Goal: Task Accomplishment & Management: Use online tool/utility

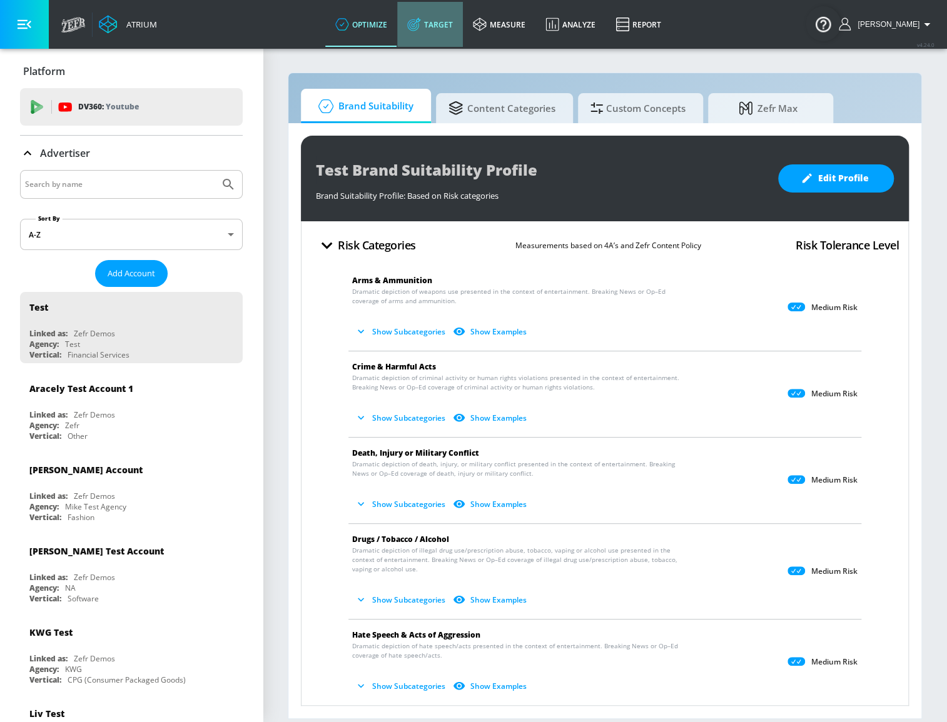
click at [460, 28] on link "Target" at bounding box center [430, 24] width 66 height 45
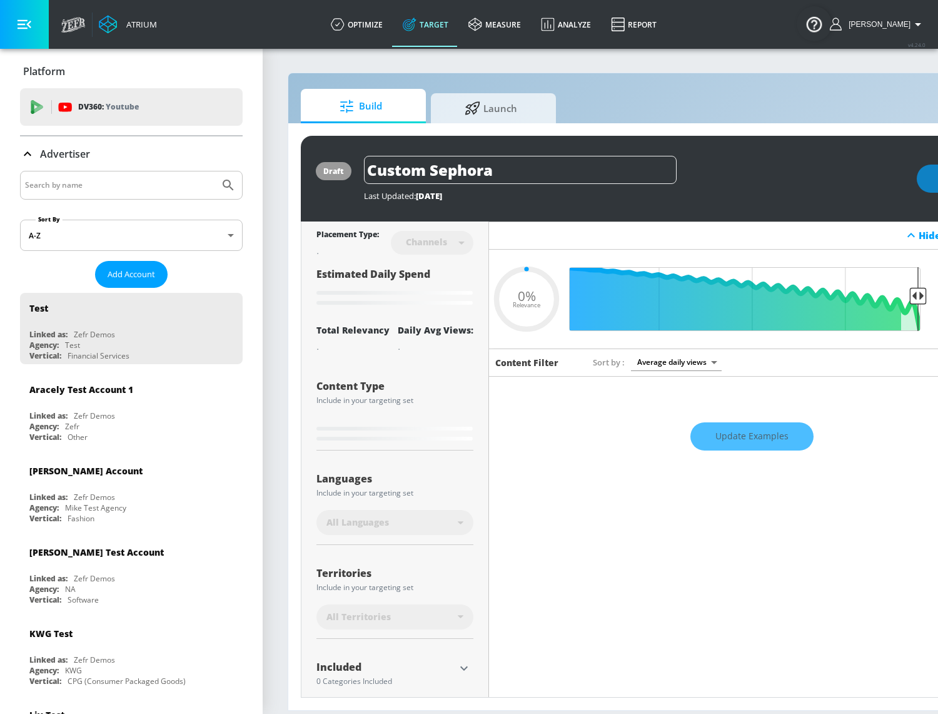
type input "0.05"
click at [497, 117] on span "Launch" at bounding box center [490, 106] width 95 height 30
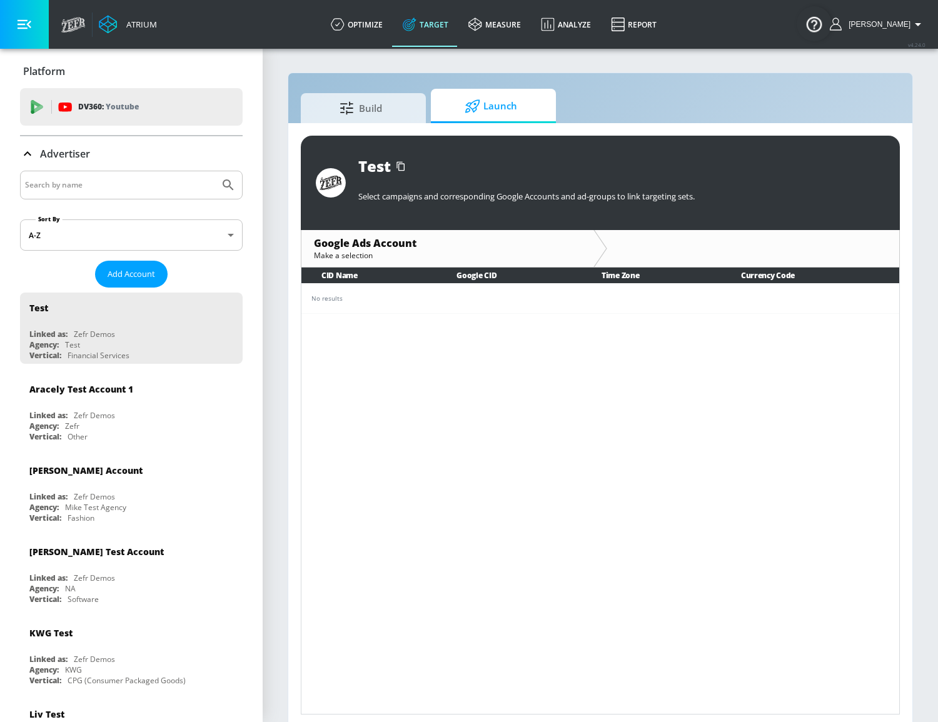
click at [84, 178] on input "Search by name" at bounding box center [119, 185] width 189 height 16
type input "sport"
click at [215, 171] on button "Submit Search" at bounding box center [229, 185] width 28 height 28
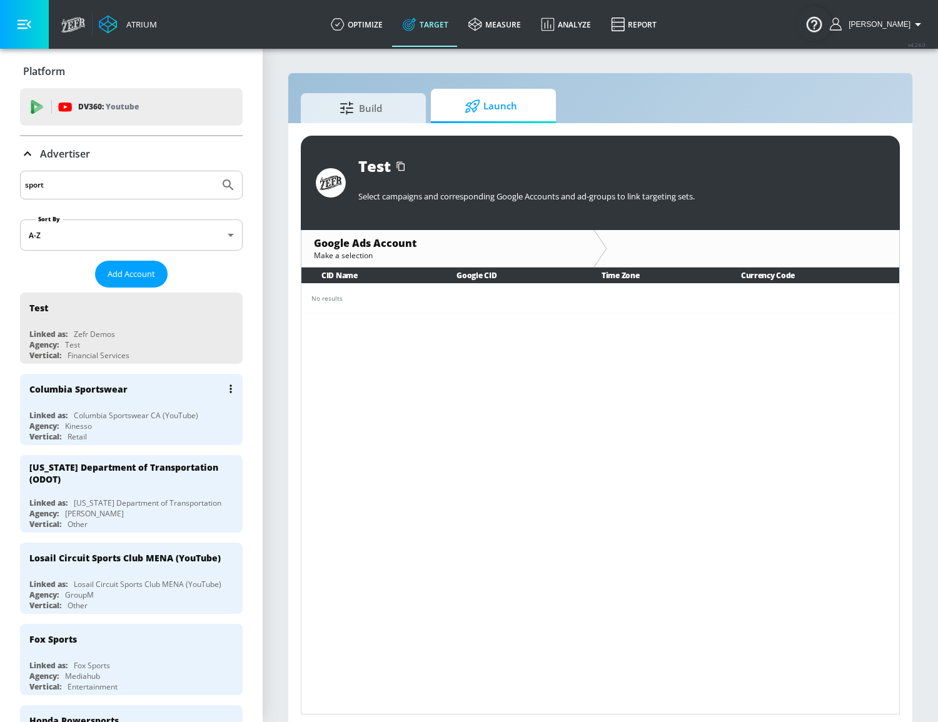
click at [114, 407] on div "Columbia Sportswear Linked as: Columbia Sportswear CA (YouTube) Agency: Kinesso…" at bounding box center [131, 409] width 223 height 71
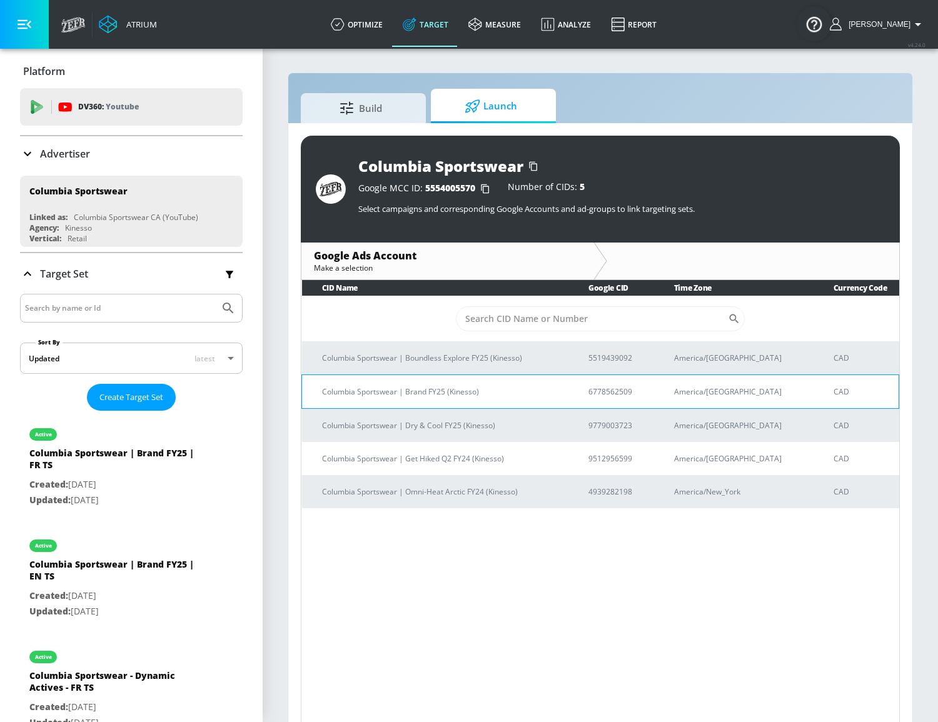
click at [490, 390] on p "Columbia Sportswear | Brand FY25 (Kinesso)" at bounding box center [440, 391] width 236 height 13
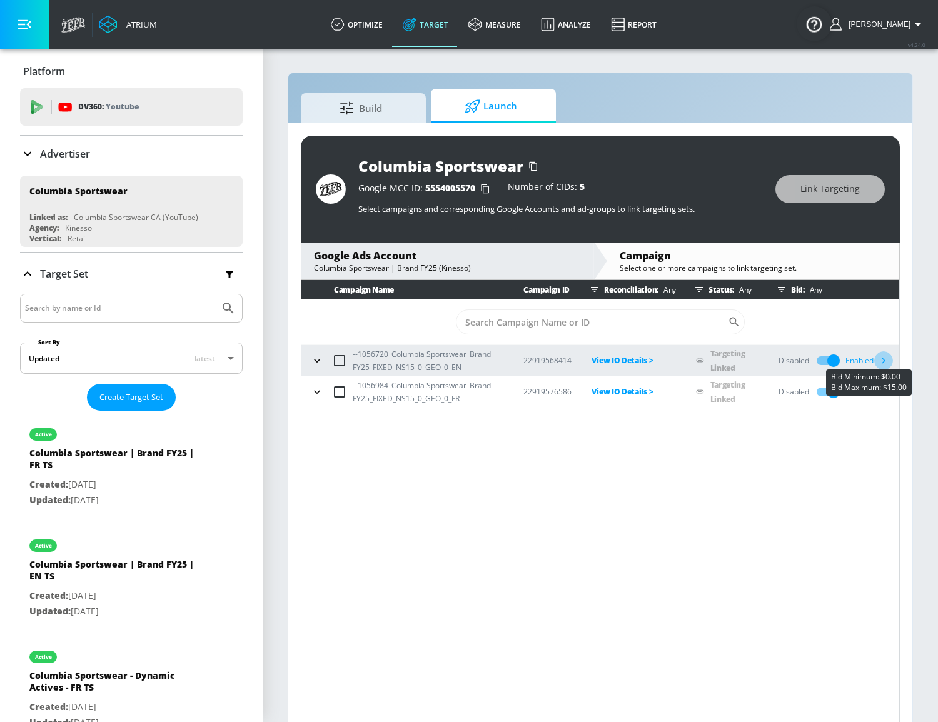
click at [887, 361] on icon "button" at bounding box center [883, 360] width 13 height 13
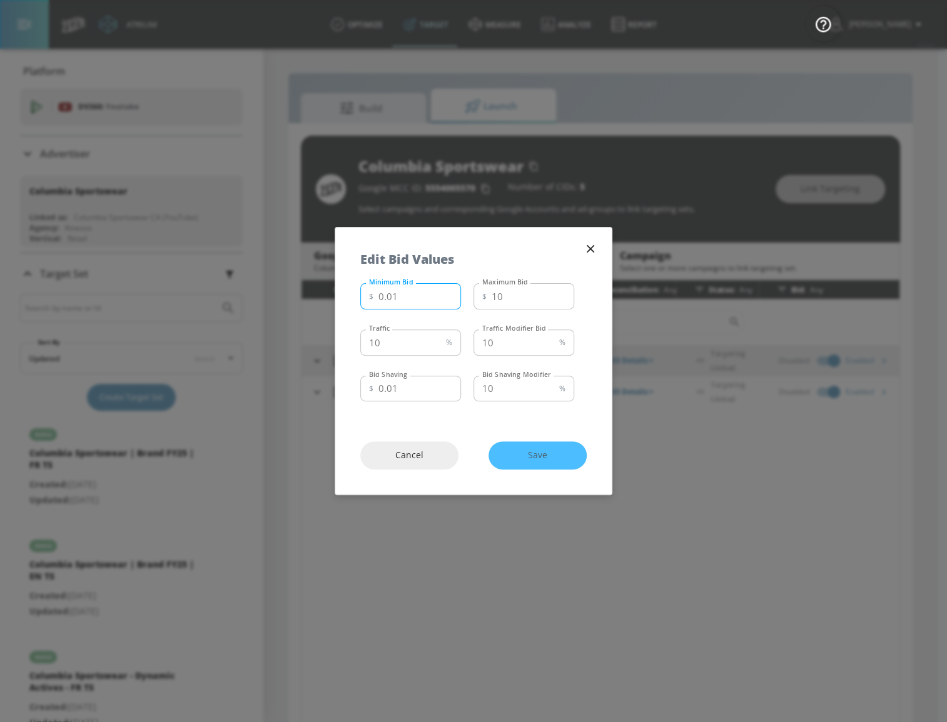
click at [428, 299] on input "0.01" at bounding box center [419, 296] width 83 height 26
drag, startPoint x: 412, startPoint y: 341, endPoint x: 325, endPoint y: 337, distance: 86.4
click at [325, 337] on div "Edit Bid Values Minimum Bid $ 0.01 Minimum Bid Maximum Bid $ 10 Maximum Bid Tra…" at bounding box center [473, 361] width 947 height 722
type input "30"
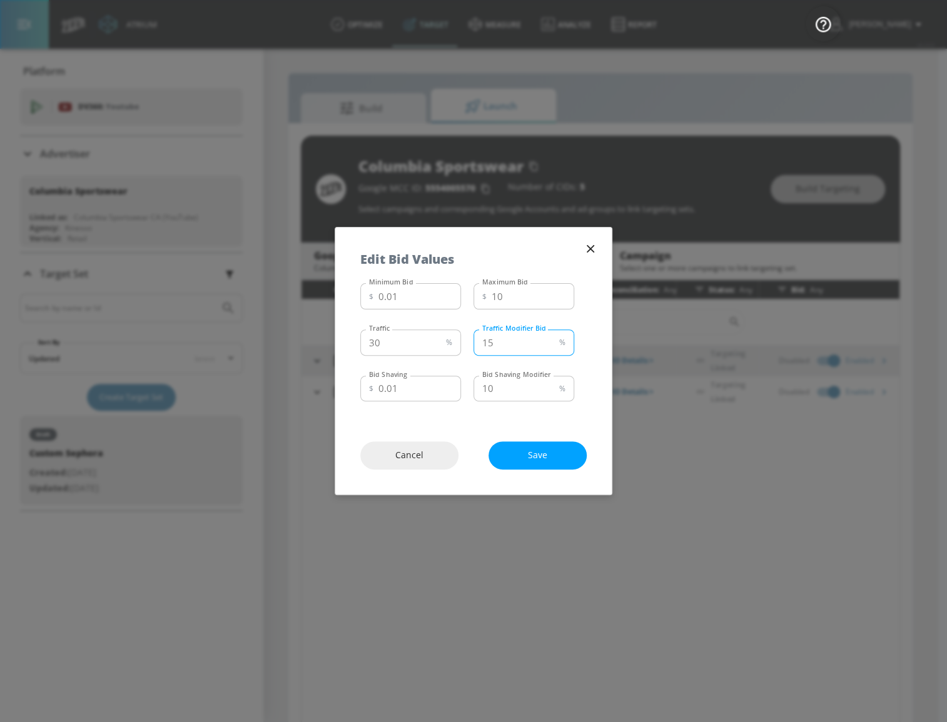
type input "1"
type input "5"
click at [411, 395] on input "0.01" at bounding box center [419, 389] width 83 height 26
type input "0.20"
click at [556, 454] on span "Save" at bounding box center [537, 456] width 48 height 16
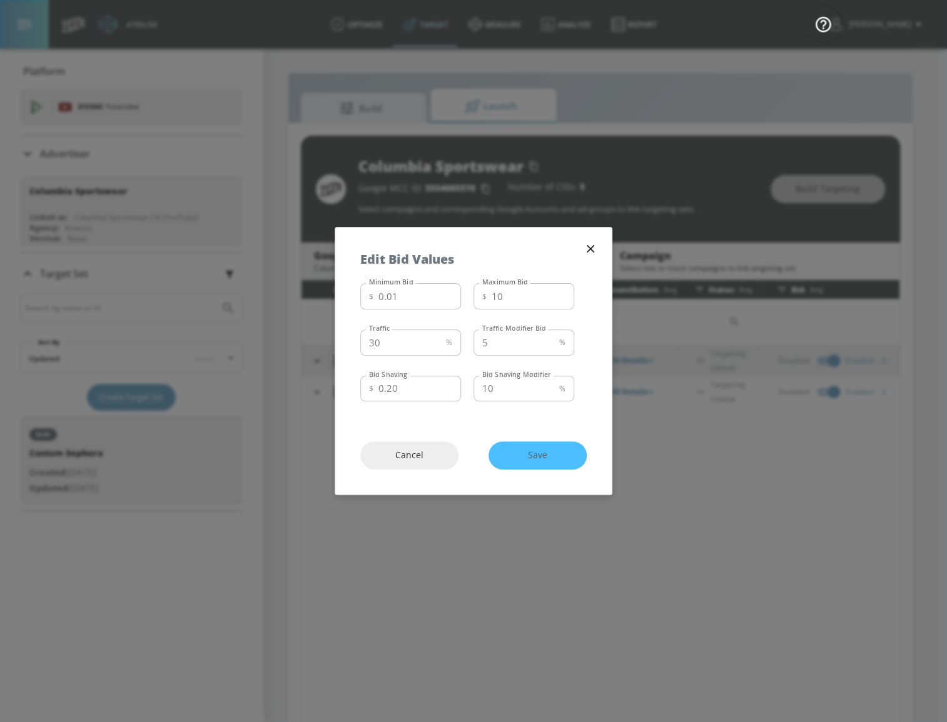
click at [558, 447] on div "Cancel Save" at bounding box center [473, 456] width 276 height 78
click at [541, 457] on div "Cancel Save" at bounding box center [473, 456] width 276 height 78
click at [532, 250] on div "Edit Bid Values" at bounding box center [473, 253] width 276 height 51
click at [537, 463] on div "Cancel Save" at bounding box center [473, 456] width 276 height 78
click at [370, 422] on div "Cancel Save" at bounding box center [473, 456] width 276 height 78
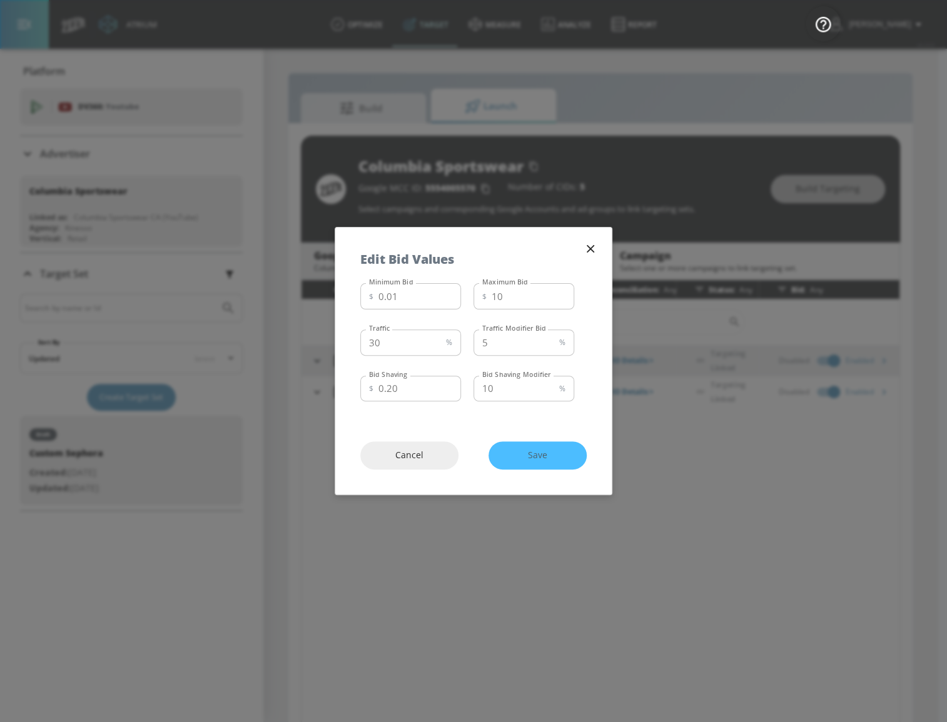
click at [538, 456] on div "Cancel Save" at bounding box center [473, 456] width 276 height 78
click at [523, 431] on div "Cancel Save" at bounding box center [473, 456] width 276 height 78
click at [554, 463] on div "Cancel Save" at bounding box center [473, 456] width 276 height 78
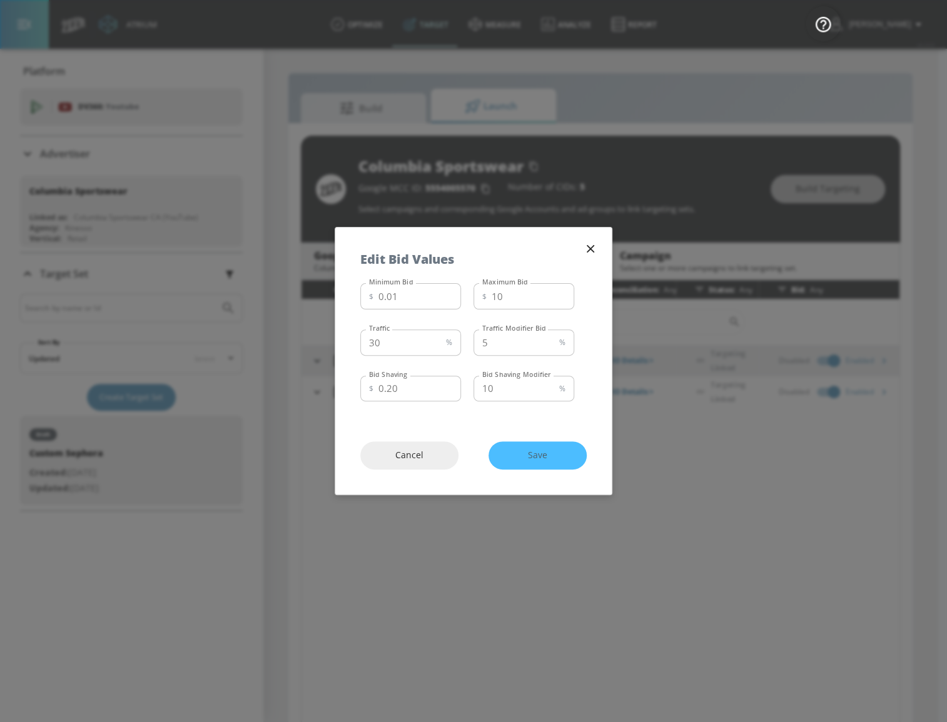
click at [549, 455] on div "Cancel Save" at bounding box center [473, 456] width 276 height 78
click at [548, 454] on div "Cancel Save" at bounding box center [473, 456] width 276 height 78
click at [547, 453] on div "Cancel Save" at bounding box center [473, 456] width 276 height 78
drag, startPoint x: 601, startPoint y: 432, endPoint x: 632, endPoint y: 432, distance: 31.3
click at [602, 433] on div "Cancel Save" at bounding box center [473, 456] width 276 height 78
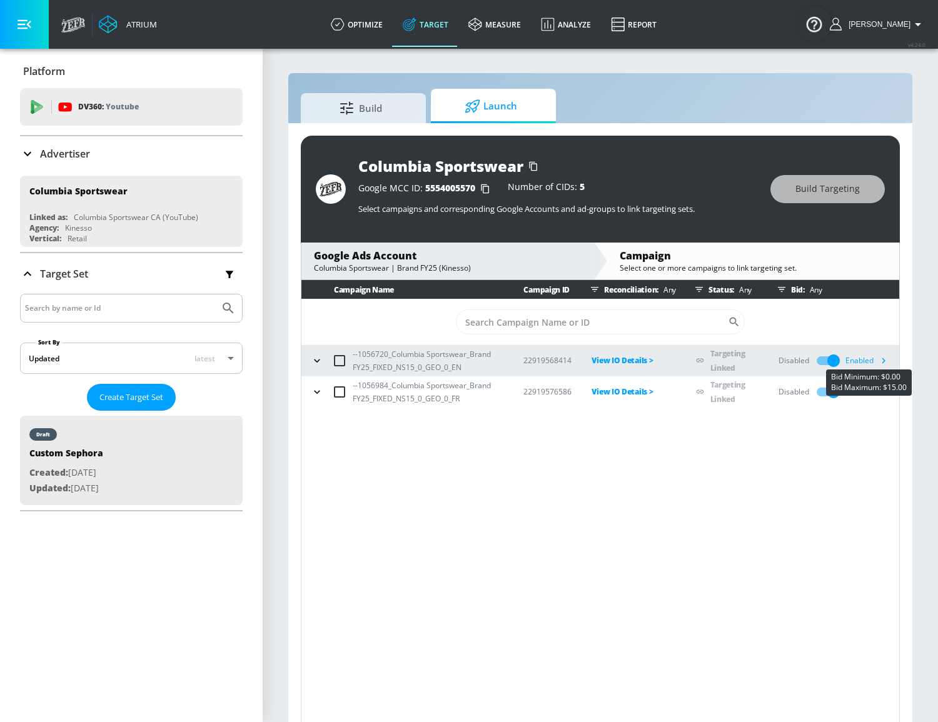
click at [882, 355] on icon "button" at bounding box center [883, 360] width 13 height 13
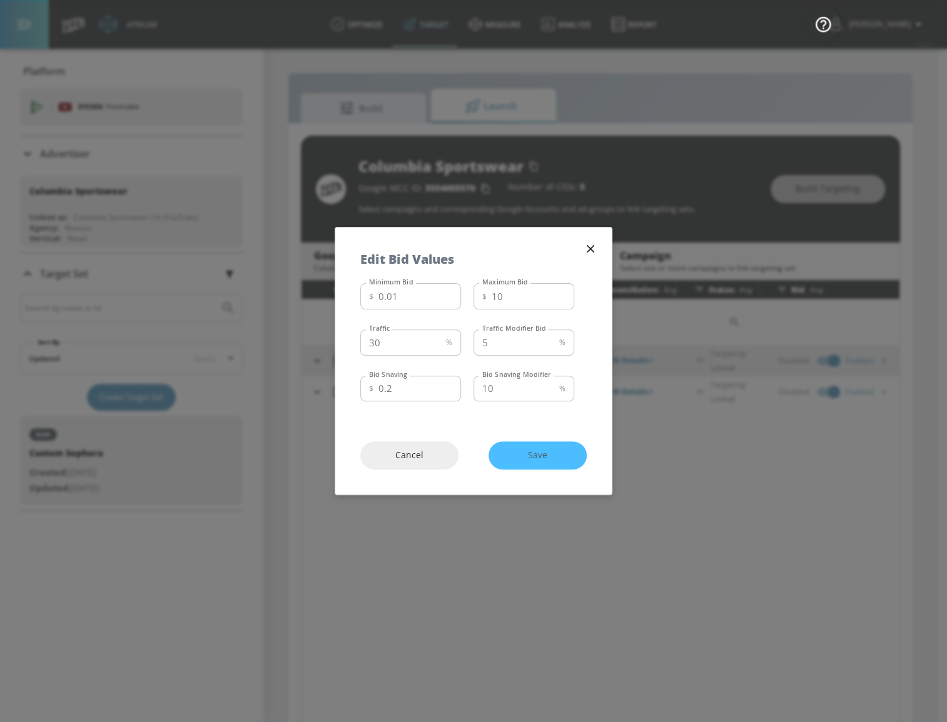
click at [543, 456] on div "Cancel Save" at bounding box center [473, 456] width 276 height 78
click at [593, 247] on icon "button" at bounding box center [591, 249] width 14 height 14
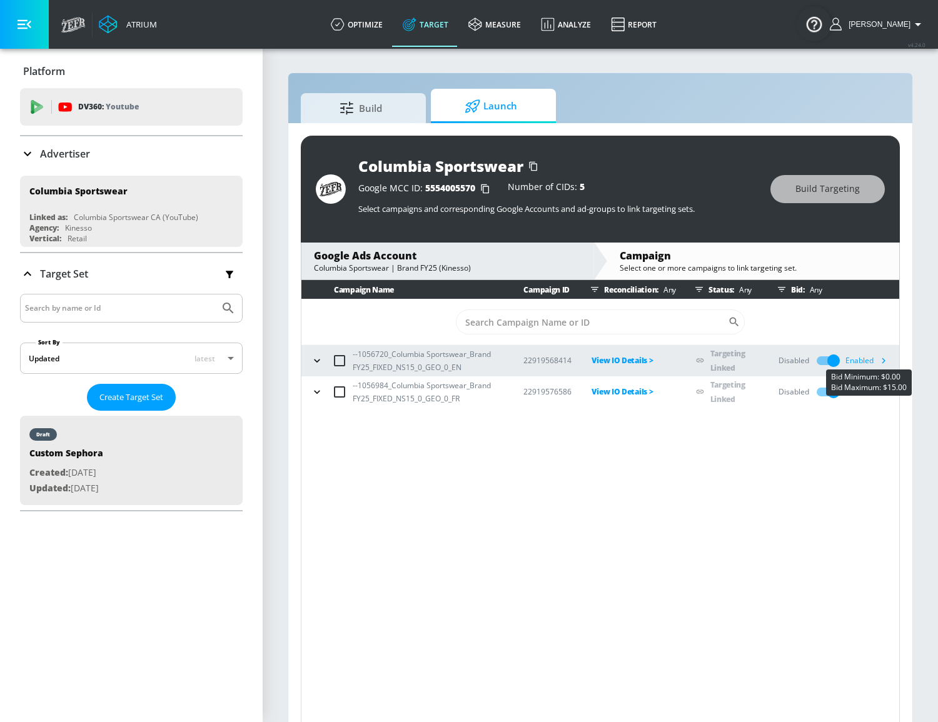
click at [882, 357] on icon "button" at bounding box center [883, 360] width 13 height 13
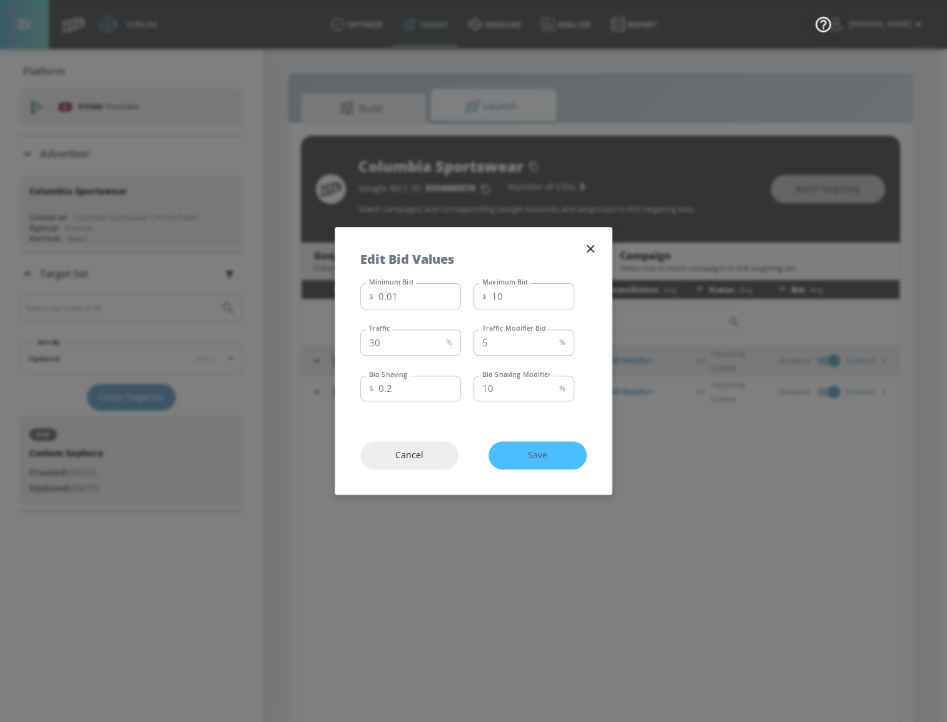
click at [567, 459] on div "Cancel Save" at bounding box center [473, 456] width 276 height 78
click at [566, 458] on div "Cancel Save" at bounding box center [473, 456] width 276 height 78
click at [565, 457] on div "Cancel Save" at bounding box center [473, 456] width 276 height 78
click at [520, 452] on div "Cancel Save" at bounding box center [473, 456] width 276 height 78
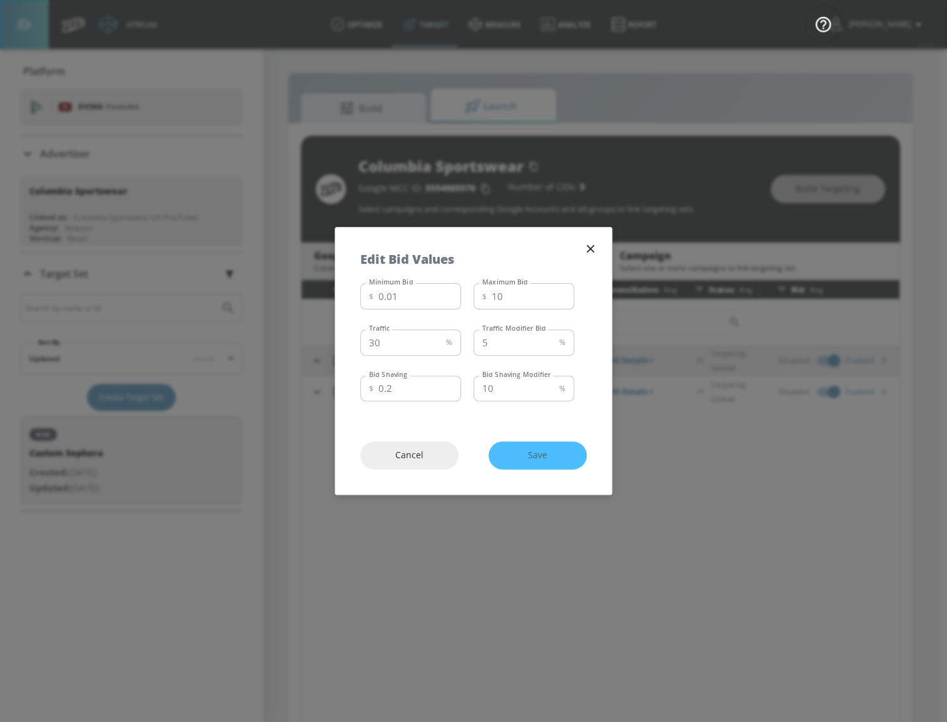
click at [543, 451] on div "Cancel Save" at bounding box center [473, 456] width 276 height 78
click at [430, 383] on input "0.2" at bounding box center [419, 389] width 83 height 26
click at [537, 395] on input "10" at bounding box center [513, 389] width 81 height 26
click at [540, 425] on div "Cancel Save" at bounding box center [473, 456] width 276 height 78
click at [543, 457] on div "Cancel Save" at bounding box center [473, 456] width 276 height 78
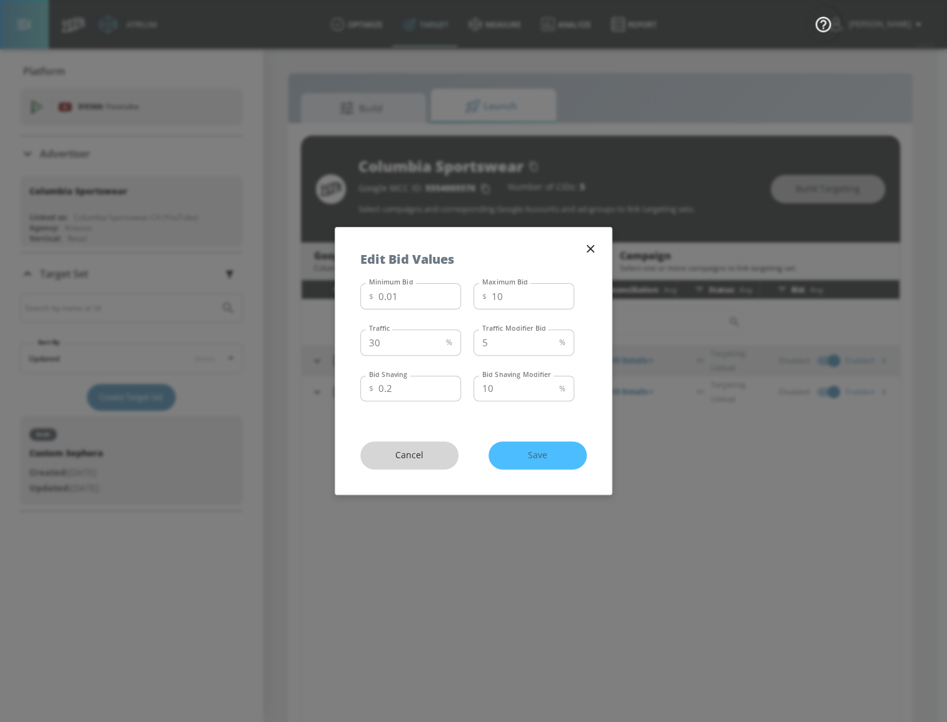
click at [424, 457] on span "Cancel" at bounding box center [409, 456] width 48 height 16
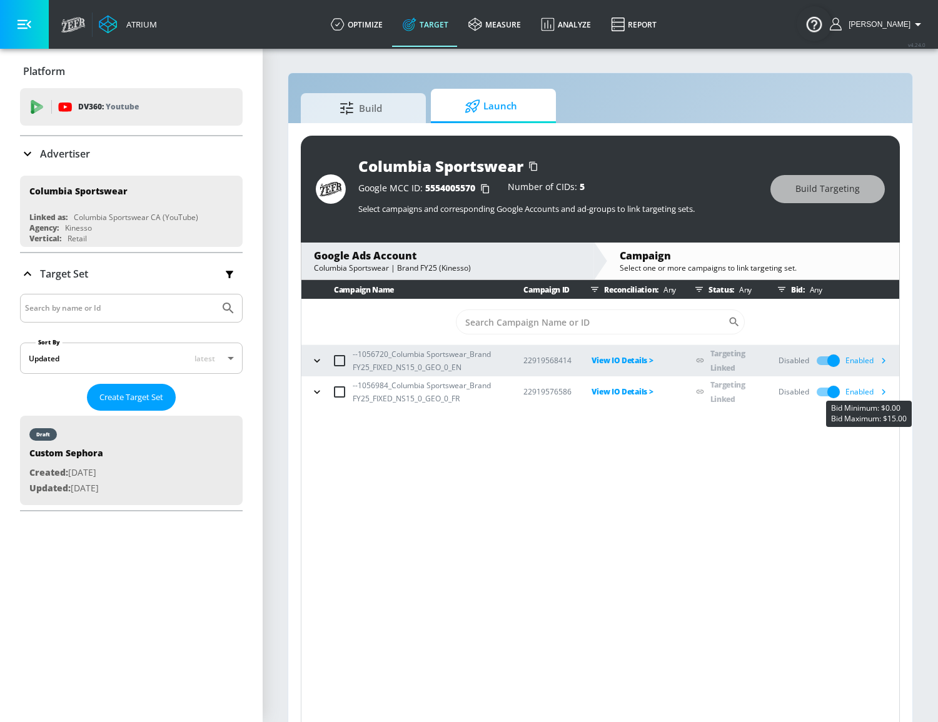
click at [881, 392] on icon "button" at bounding box center [883, 391] width 13 height 13
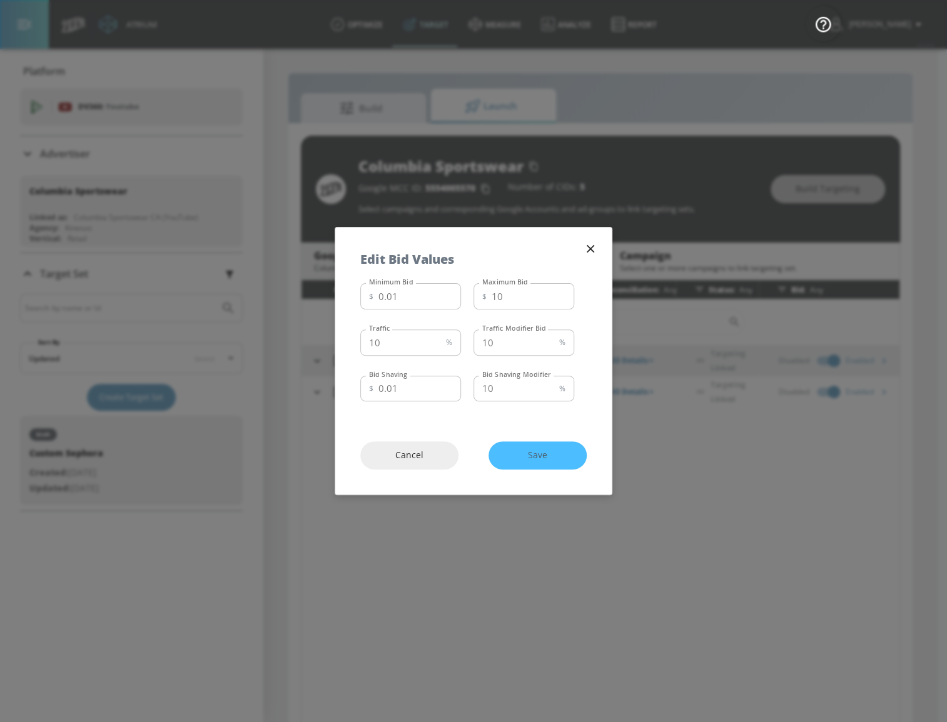
drag, startPoint x: 298, startPoint y: 66, endPoint x: 301, endPoint y: 73, distance: 7.6
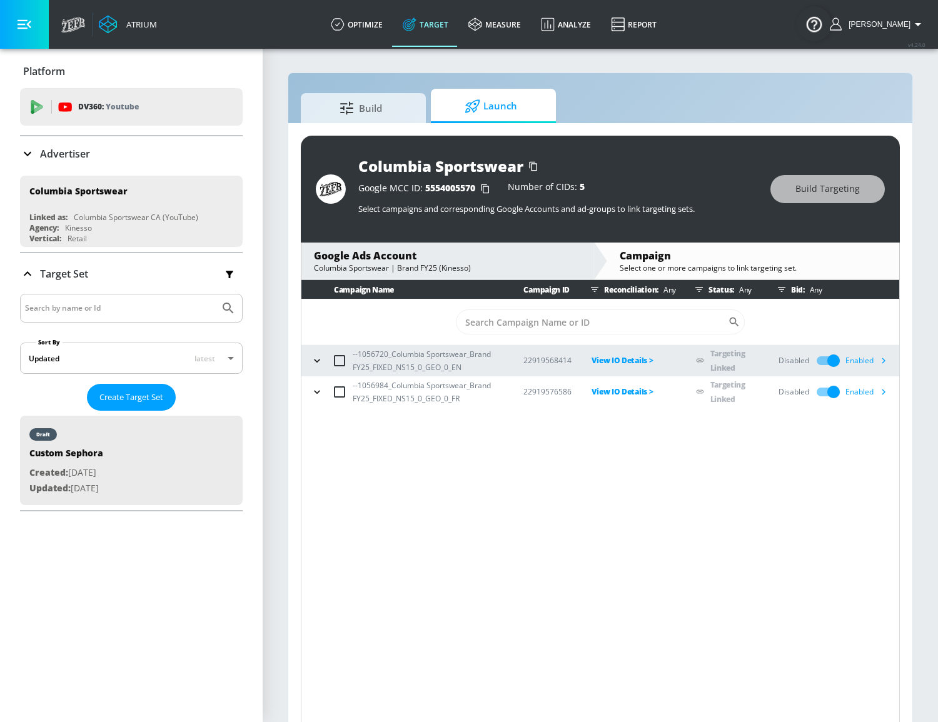
click at [436, 188] on span "5554005570" at bounding box center [450, 188] width 50 height 12
copy span "5554005570"
click at [884, 390] on icon "button" at bounding box center [884, 393] width 4 height 6
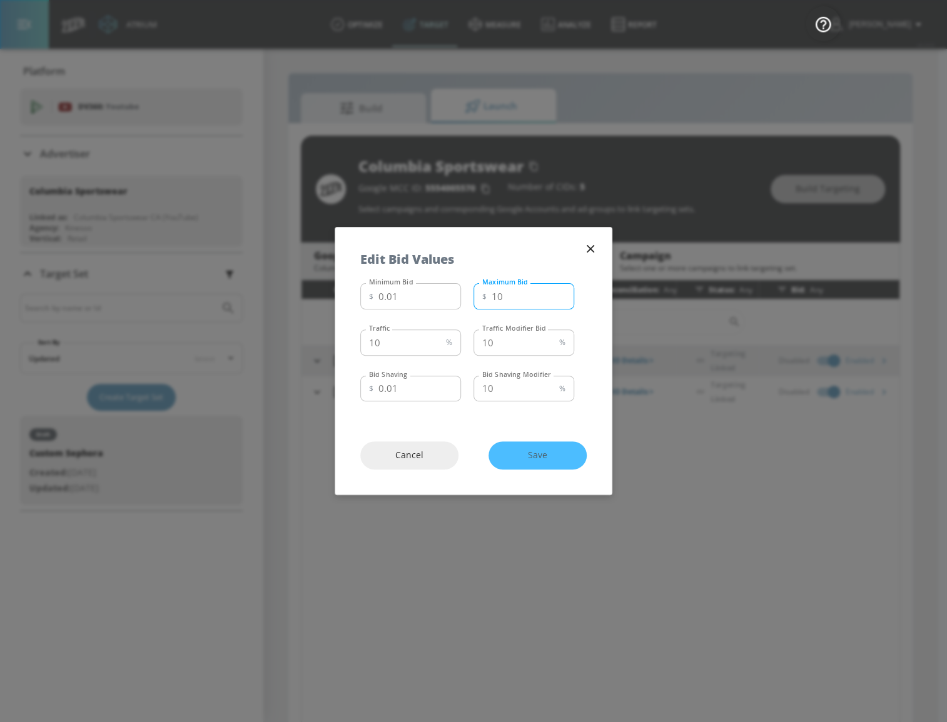
drag, startPoint x: 506, startPoint y: 301, endPoint x: 491, endPoint y: 300, distance: 15.1
click at [492, 300] on input "10" at bounding box center [533, 296] width 83 height 26
type input "7"
click at [558, 462] on span "Save" at bounding box center [537, 456] width 48 height 16
click at [552, 455] on div "Cancel Save" at bounding box center [473, 456] width 276 height 78
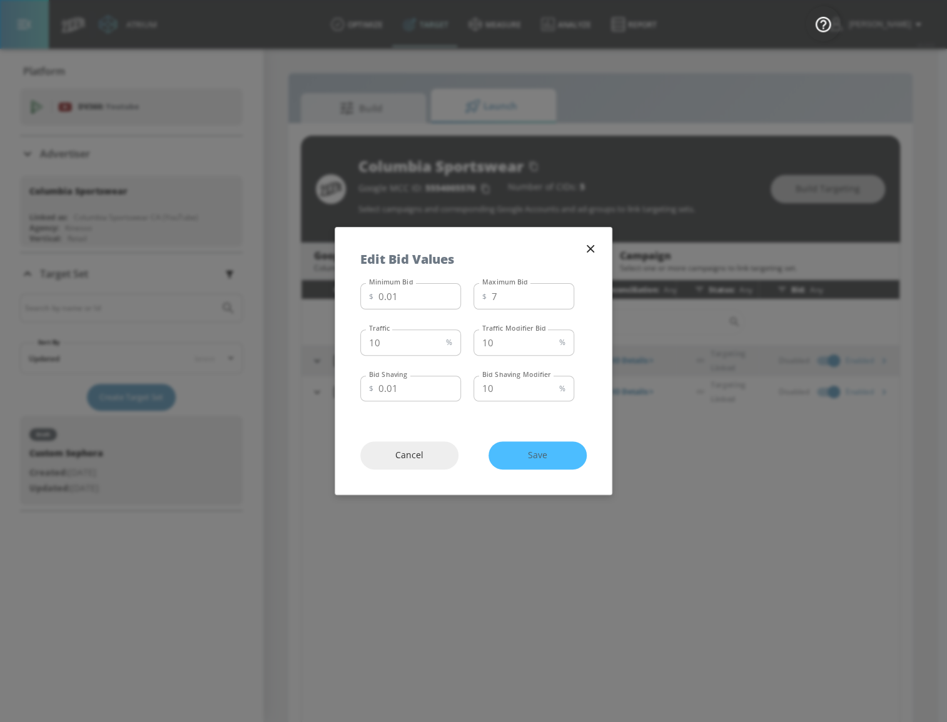
click at [533, 448] on div "Cancel Save" at bounding box center [473, 456] width 276 height 78
click at [587, 251] on icon "button" at bounding box center [591, 249] width 8 height 8
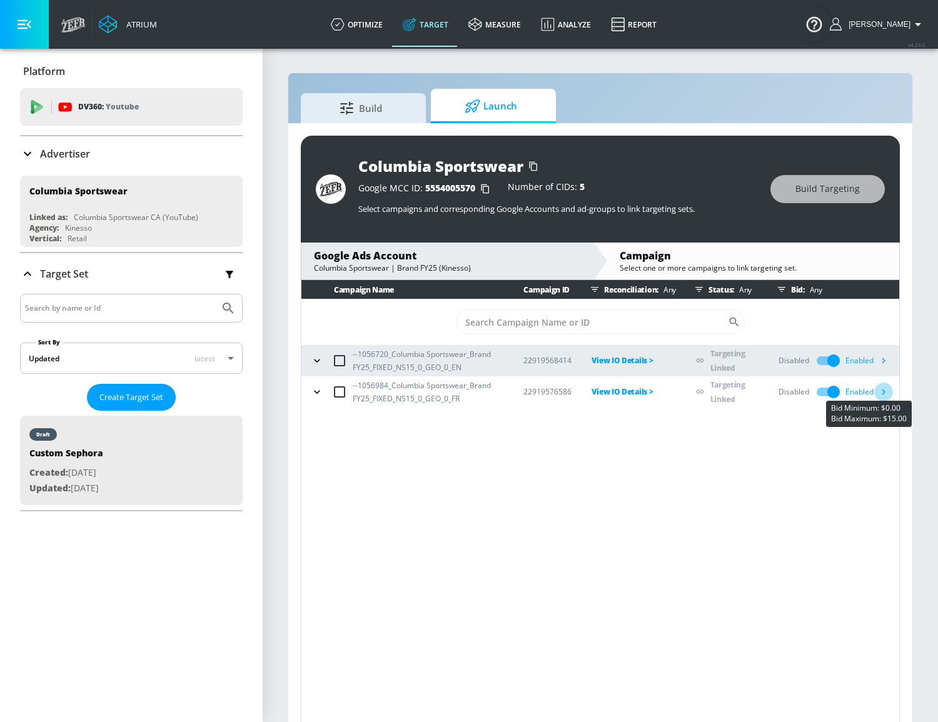
click at [886, 388] on icon "button" at bounding box center [883, 391] width 13 height 13
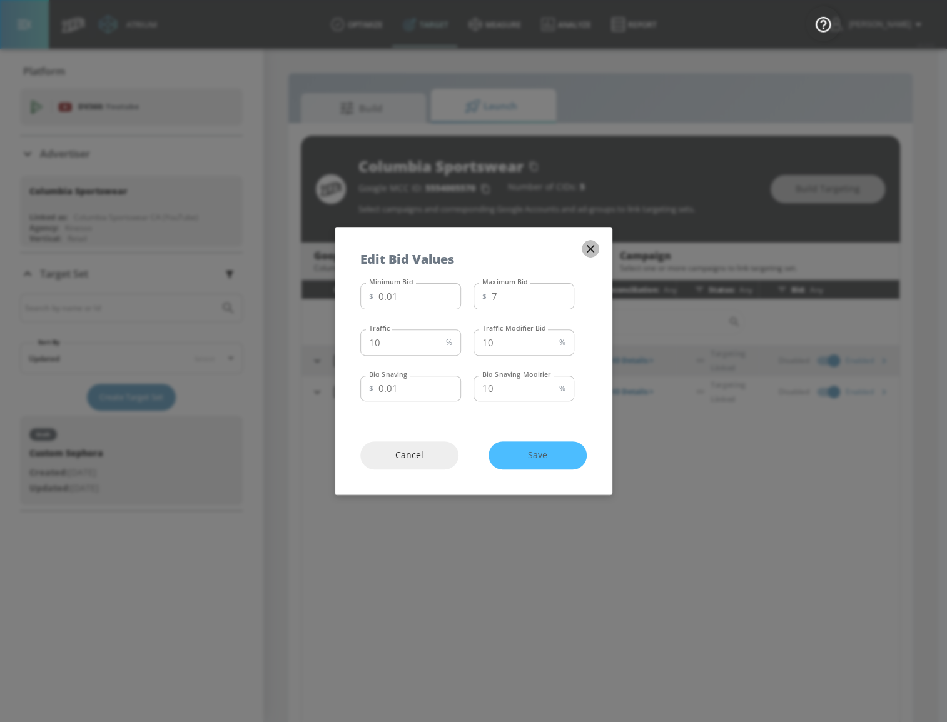
click at [593, 248] on icon "button" at bounding box center [591, 249] width 14 height 14
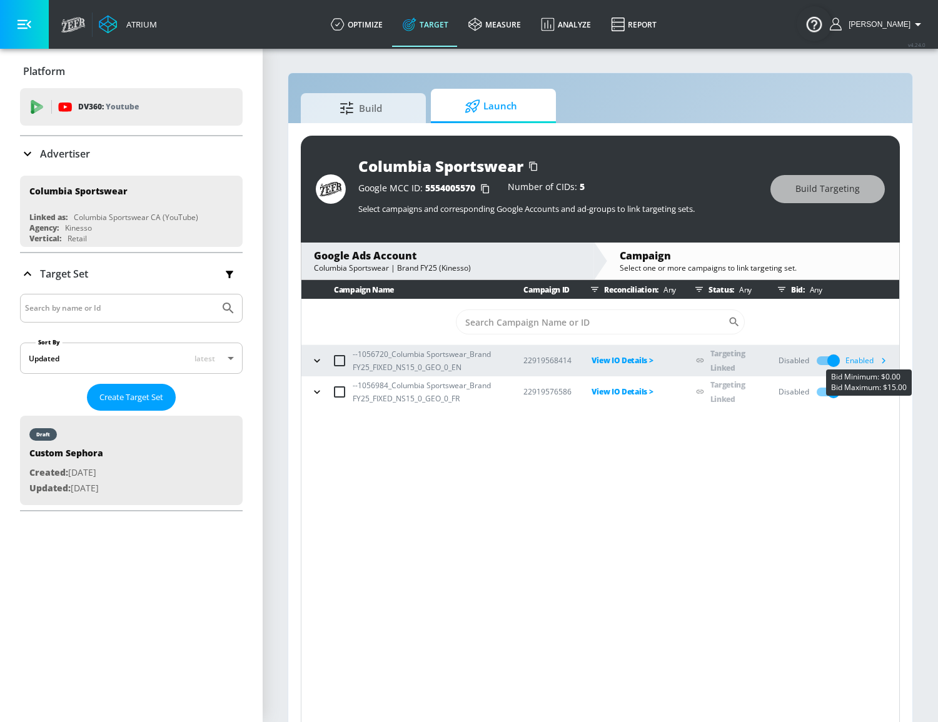
click at [887, 364] on icon "button" at bounding box center [883, 360] width 13 height 13
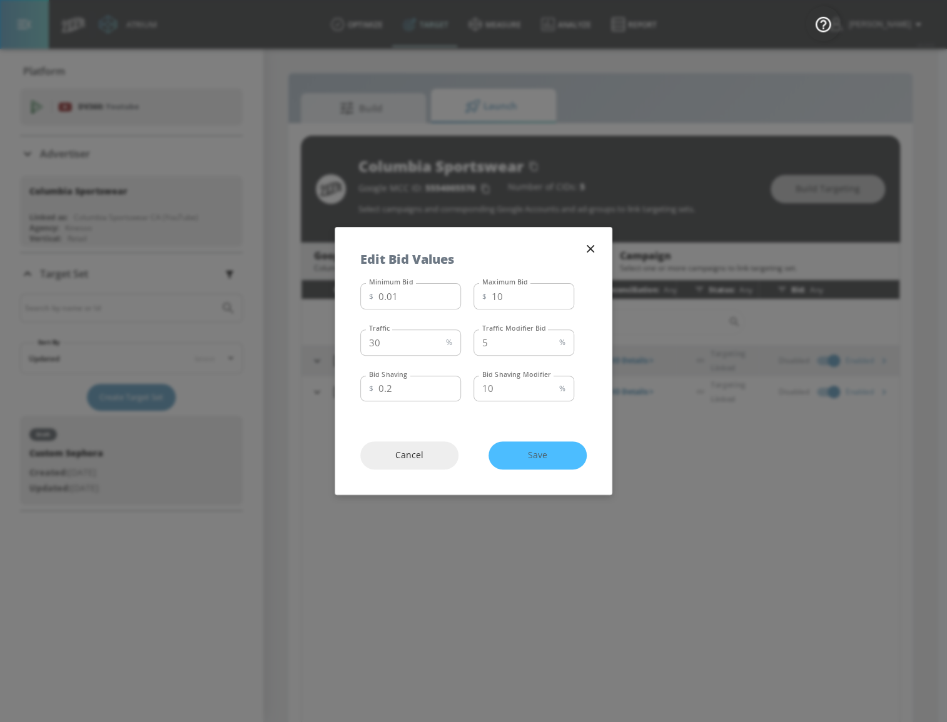
drag, startPoint x: 591, startPoint y: 243, endPoint x: 601, endPoint y: 250, distance: 12.5
click at [590, 243] on icon "button" at bounding box center [591, 249] width 14 height 14
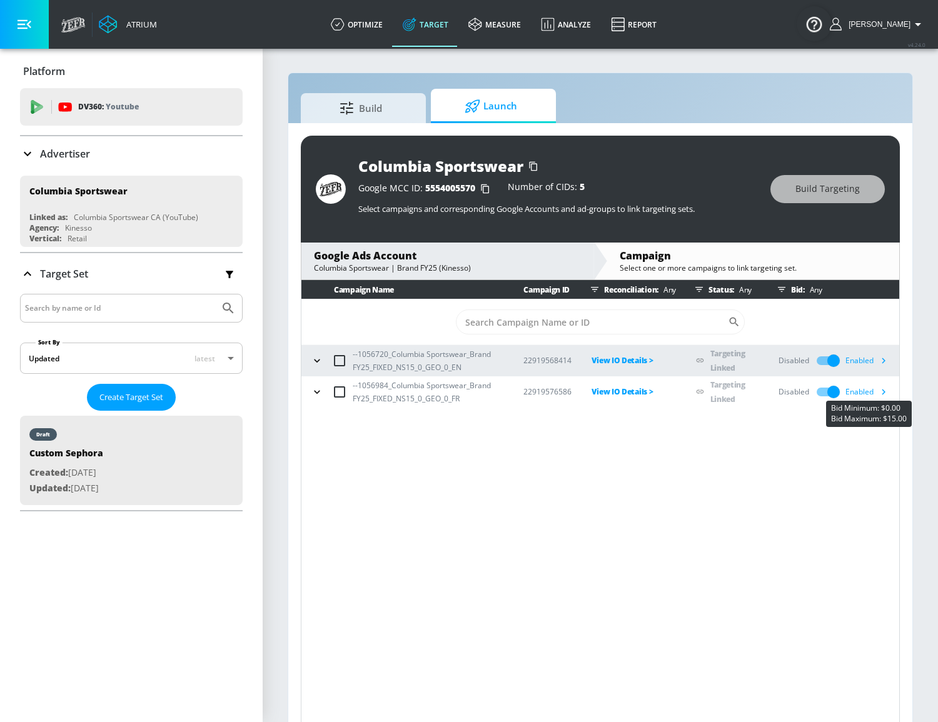
click at [880, 390] on icon "button" at bounding box center [883, 391] width 13 height 13
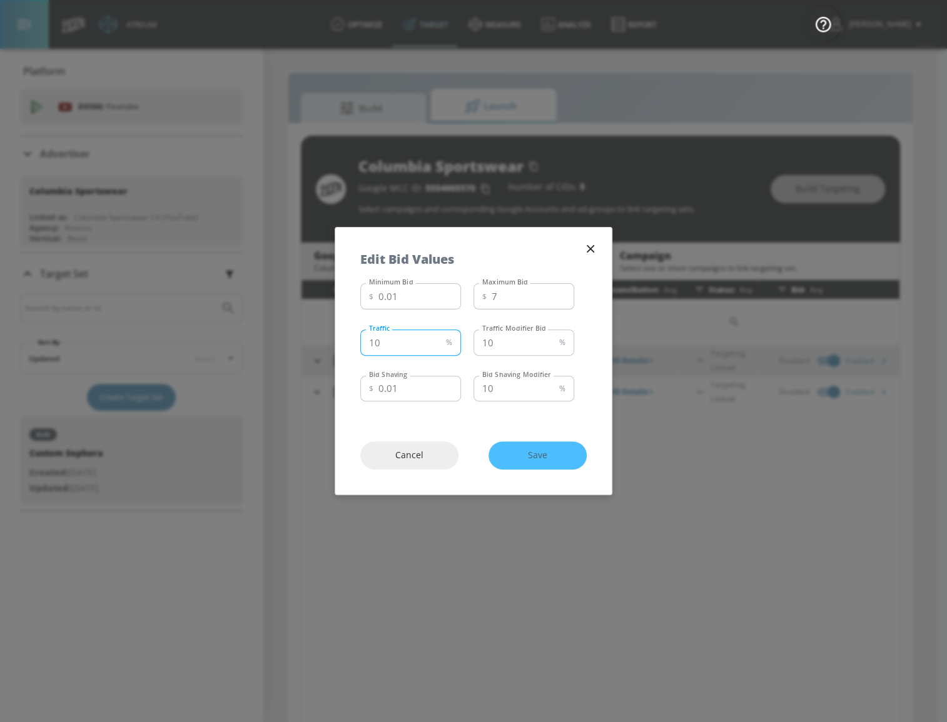
drag, startPoint x: 388, startPoint y: 343, endPoint x: 292, endPoint y: 326, distance: 97.1
click at [298, 333] on div "Edit Bid Values Minimum Bid $ 0.01 Minimum Bid Maximum Bid $ 7 Maximum Bid Traf…" at bounding box center [473, 361] width 947 height 722
type input "3"
type input "30"
click at [542, 455] on span "Save" at bounding box center [537, 456] width 48 height 16
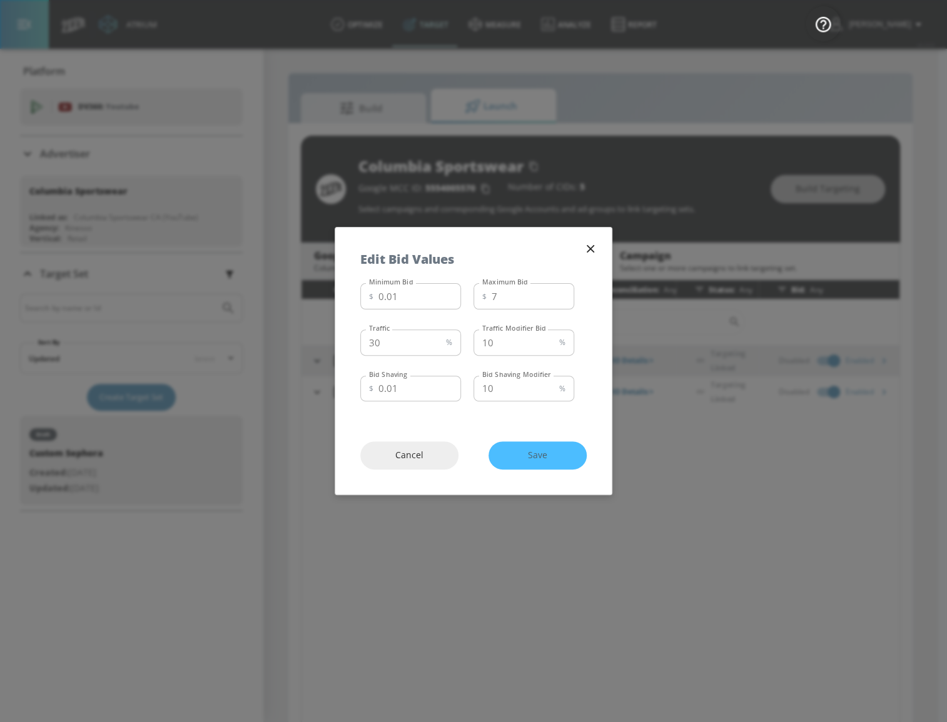
click at [542, 450] on div "Cancel Save" at bounding box center [473, 456] width 276 height 78
click at [593, 250] on icon "button" at bounding box center [591, 249] width 14 height 14
